Goal: Task Accomplishment & Management: Complete application form

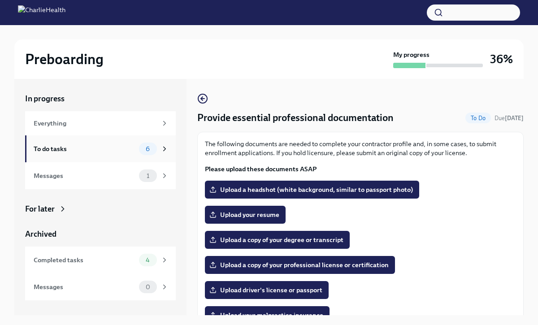
scroll to position [62, 0]
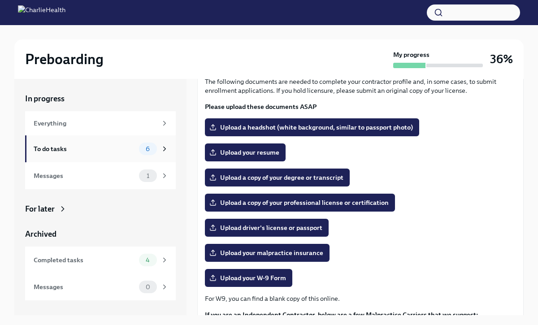
click at [130, 147] on div "To do tasks" at bounding box center [85, 149] width 102 height 10
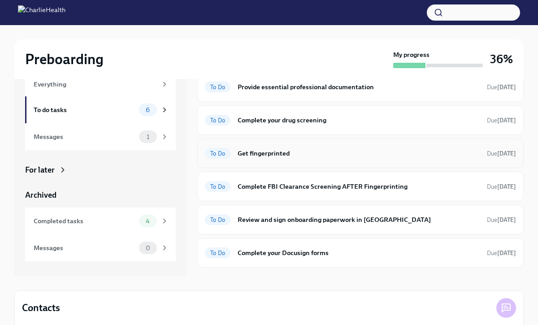
scroll to position [39, 0]
click at [277, 249] on h6 "Complete your Docusign forms" at bounding box center [359, 252] width 242 height 10
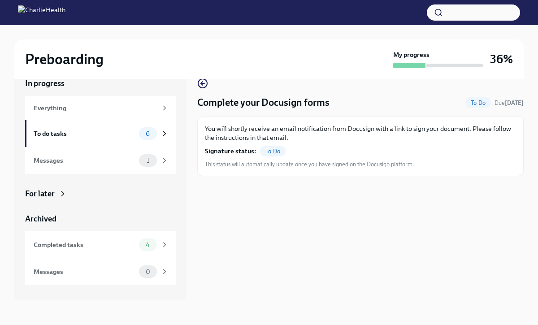
scroll to position [15, 0]
click at [123, 137] on div "To do tasks" at bounding box center [85, 134] width 102 height 10
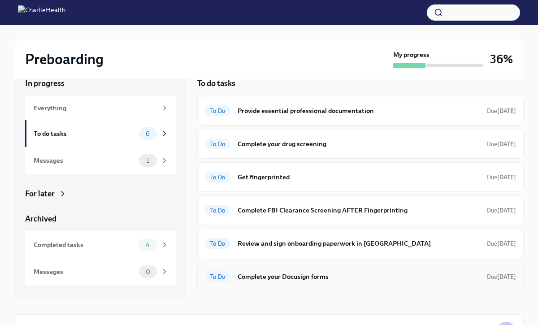
click at [328, 276] on h6 "Complete your Docusign forms" at bounding box center [359, 277] width 242 height 10
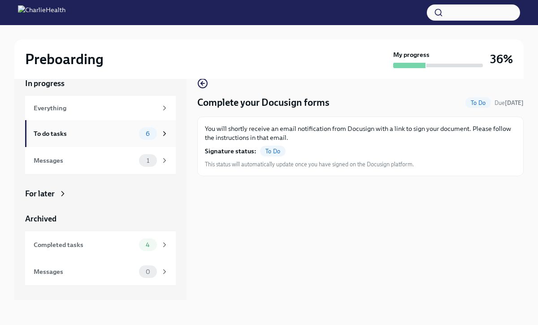
click at [146, 139] on div "6" at bounding box center [148, 133] width 18 height 13
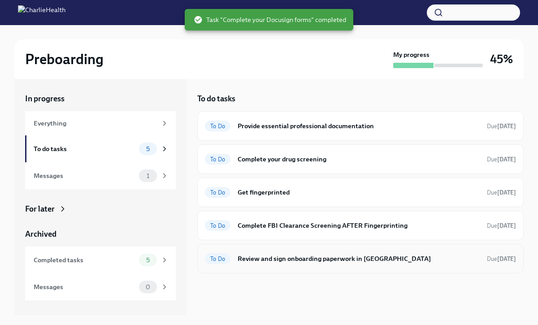
click at [339, 261] on h6 "Review and sign onboarding paperwork in [GEOGRAPHIC_DATA]" at bounding box center [359, 259] width 242 height 10
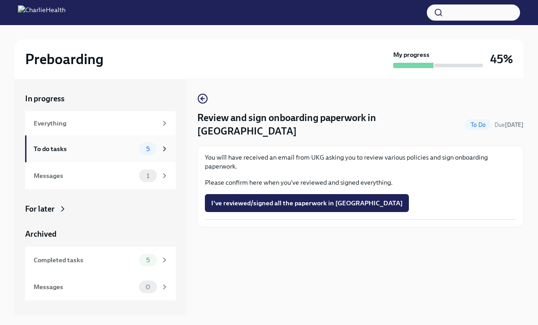
click at [124, 153] on div "To do tasks" at bounding box center [85, 149] width 102 height 10
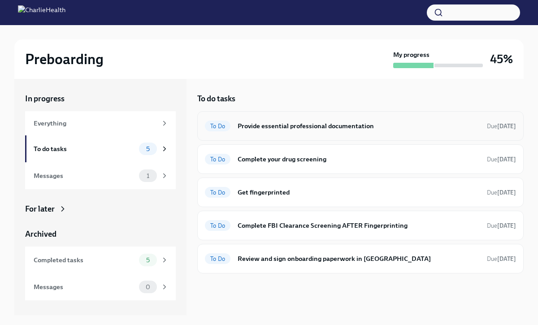
click at [333, 127] on h6 "Provide essential professional documentation" at bounding box center [359, 126] width 242 height 10
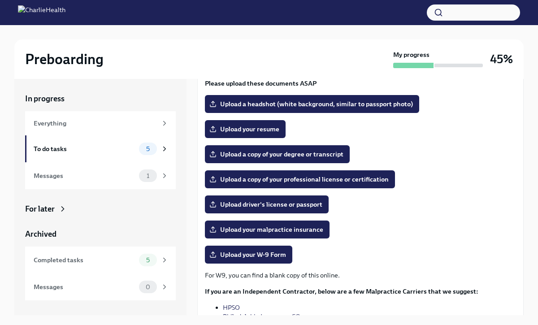
scroll to position [87, 0]
